Goal: Task Accomplishment & Management: Manage account settings

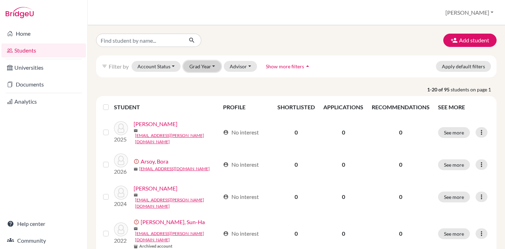
click at [189, 70] on button "Grad Year" at bounding box center [202, 66] width 38 height 11
click at [170, 87] on p "1-20 of 95 students on page 1" at bounding box center [296, 89] width 411 height 7
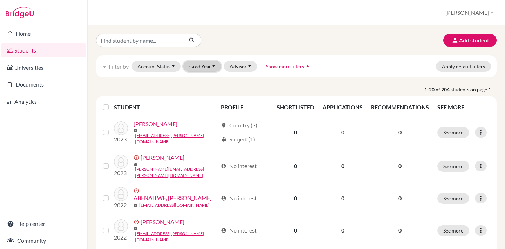
click at [213, 68] on button "Grad Year" at bounding box center [202, 66] width 38 height 11
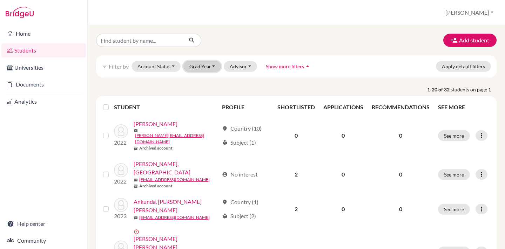
click at [199, 70] on button "Grad Year" at bounding box center [202, 66] width 38 height 11
click at [249, 86] on p "1-20 of 32 students on page 1" at bounding box center [296, 89] width 411 height 7
click at [200, 68] on button "Grad Year" at bounding box center [202, 66] width 38 height 11
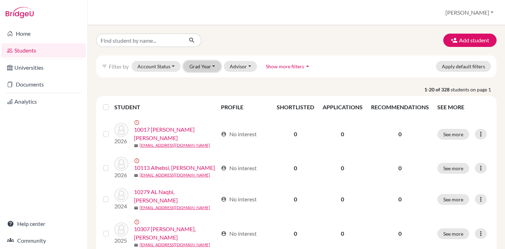
click at [209, 68] on button "Grad Year" at bounding box center [202, 66] width 38 height 11
click at [208, 80] on div "2026" at bounding box center [204, 81] width 25 height 8
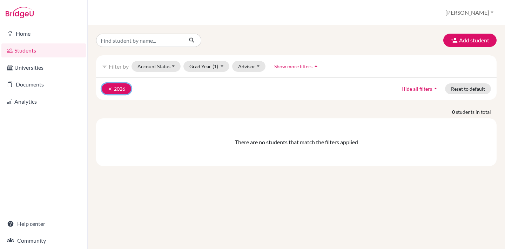
click at [109, 88] on icon "clear" at bounding box center [110, 89] width 5 height 5
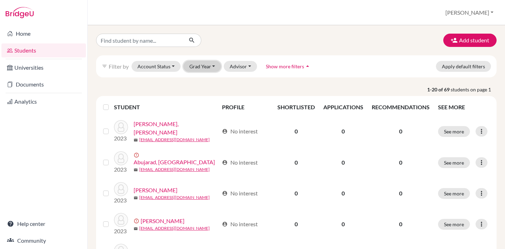
click at [206, 67] on button "Grad Year" at bounding box center [202, 66] width 38 height 11
click at [200, 82] on span "2023" at bounding box center [198, 81] width 13 height 8
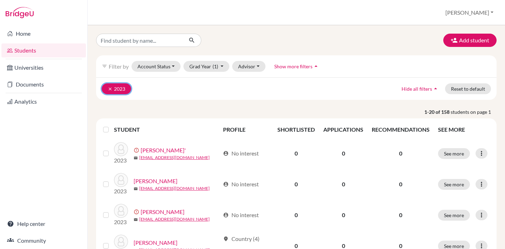
click at [109, 87] on icon "clear" at bounding box center [110, 89] width 5 height 5
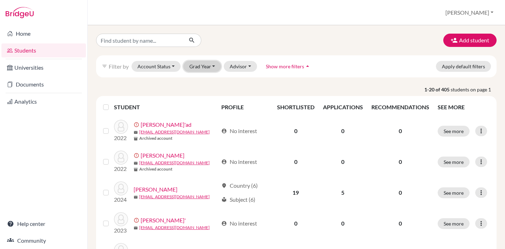
click at [204, 69] on button "Grad Year" at bounding box center [202, 66] width 38 height 11
click at [210, 67] on button "Grad Year" at bounding box center [202, 66] width 38 height 11
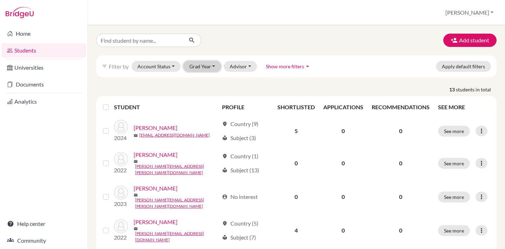
click at [208, 65] on button "Grad Year" at bounding box center [202, 66] width 38 height 11
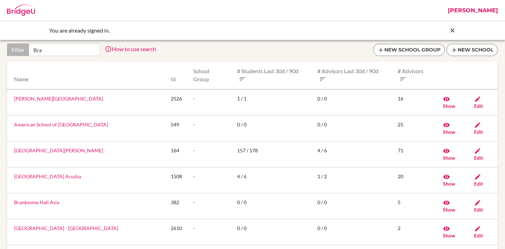
type input "Brat"
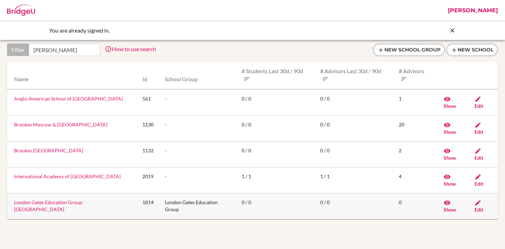
type input "peters"
click at [68, 204] on link "London Gates Education Group- [GEOGRAPHIC_DATA]" at bounding box center [49, 206] width 70 height 13
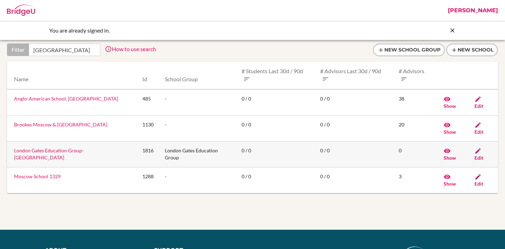
type input "[GEOGRAPHIC_DATA]"
click at [476, 153] on icon at bounding box center [477, 151] width 7 height 7
type input "[GEOGRAPHIC_DATA]"
click at [49, 151] on link "London Gates Education Group- Moscow Campus" at bounding box center [49, 154] width 70 height 13
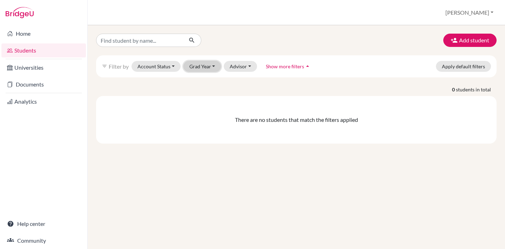
click at [204, 69] on button "Grad Year" at bounding box center [202, 66] width 38 height 11
click at [200, 80] on span "2026" at bounding box center [198, 81] width 13 height 8
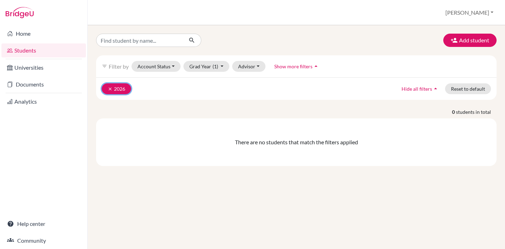
click at [110, 89] on icon "clear" at bounding box center [110, 89] width 5 height 5
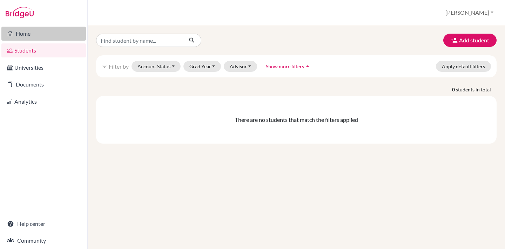
click at [19, 35] on link "Home" at bounding box center [43, 34] width 85 height 14
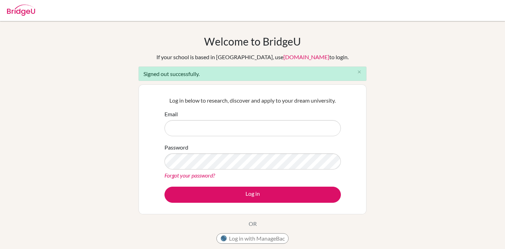
type input "[EMAIL_ADDRESS][DOMAIN_NAME]"
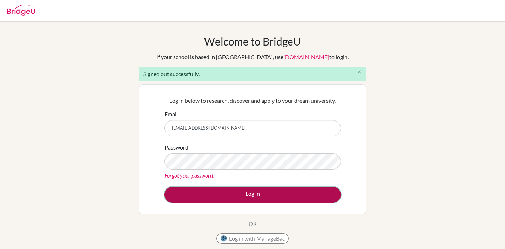
click at [233, 194] on button "Log in" at bounding box center [252, 195] width 176 height 16
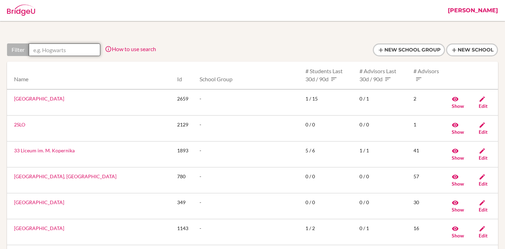
click at [80, 48] on input "text" at bounding box center [65, 49] width 72 height 13
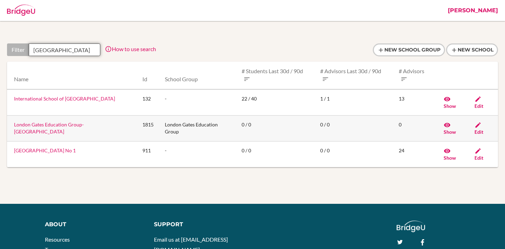
type input "Riga"
click at [483, 129] on span "Edit" at bounding box center [478, 132] width 9 height 6
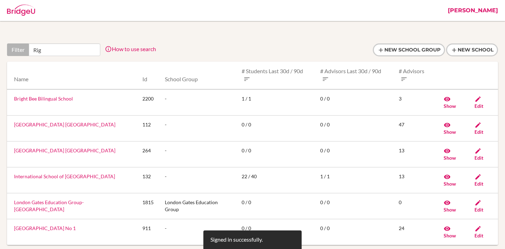
type input "Riga"
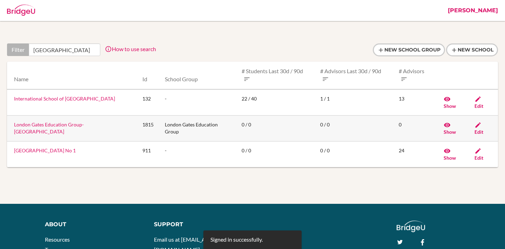
click at [79, 122] on link "London Gates Education Group- [GEOGRAPHIC_DATA]" at bounding box center [49, 128] width 70 height 13
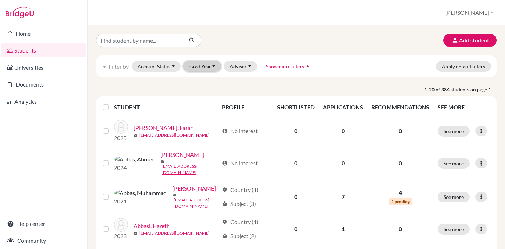
click at [211, 66] on button "Grad Year" at bounding box center [202, 66] width 38 height 11
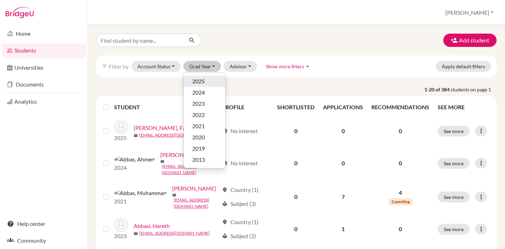
click at [202, 80] on span "2025" at bounding box center [198, 81] width 13 height 8
